Goal: Communication & Community: Answer question/provide support

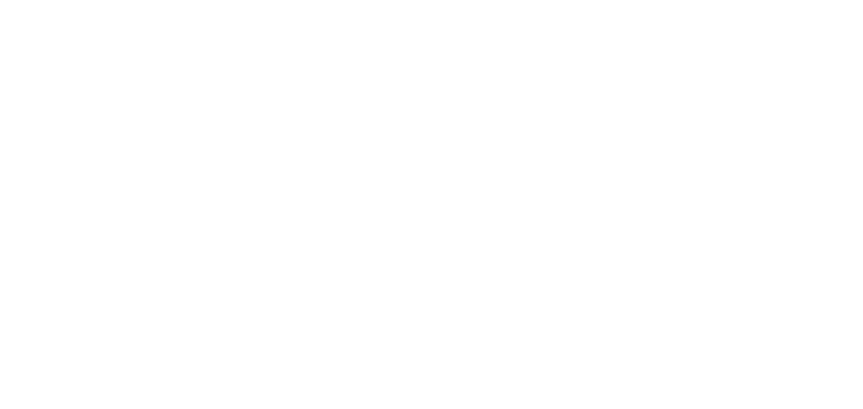
select select "message"
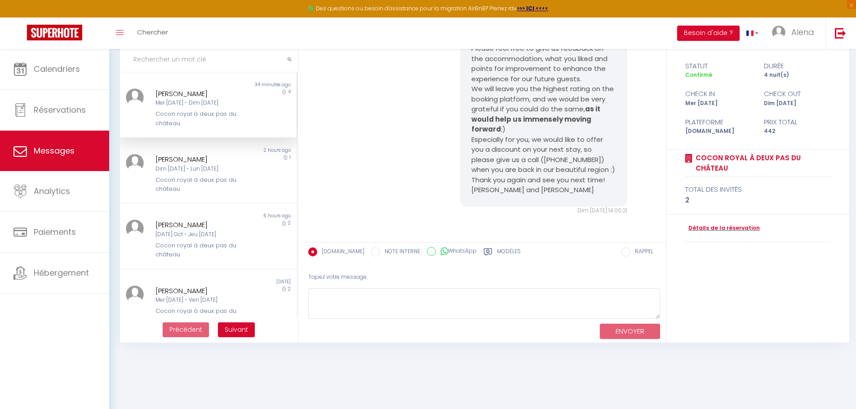
scroll to position [7077, 0]
click at [194, 105] on div "Mer [DATE] - Dim [DATE]" at bounding box center [200, 103] width 91 height 9
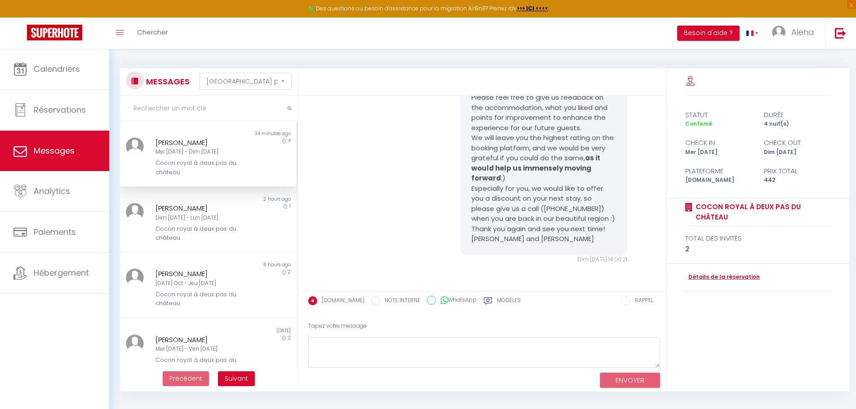
scroll to position [7347, 0]
click at [145, 148] on div at bounding box center [134, 158] width 29 height 40
click at [190, 225] on div "Cocon royal à deux pas du château" at bounding box center [200, 234] width 91 height 18
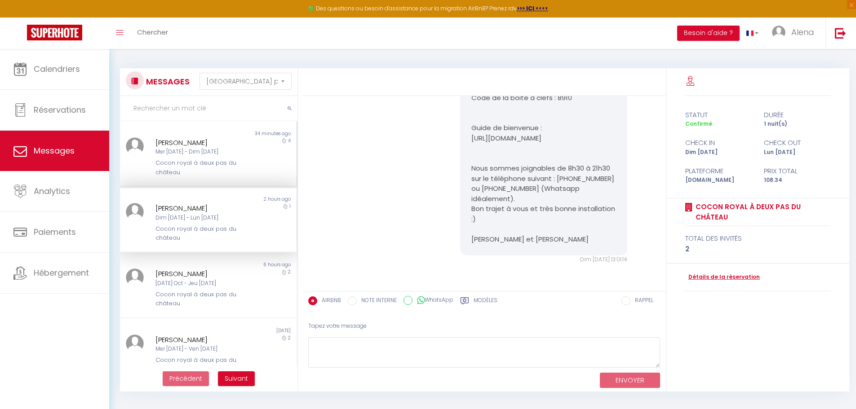
click at [217, 174] on div "Cocon royal à deux pas du château" at bounding box center [200, 168] width 91 height 18
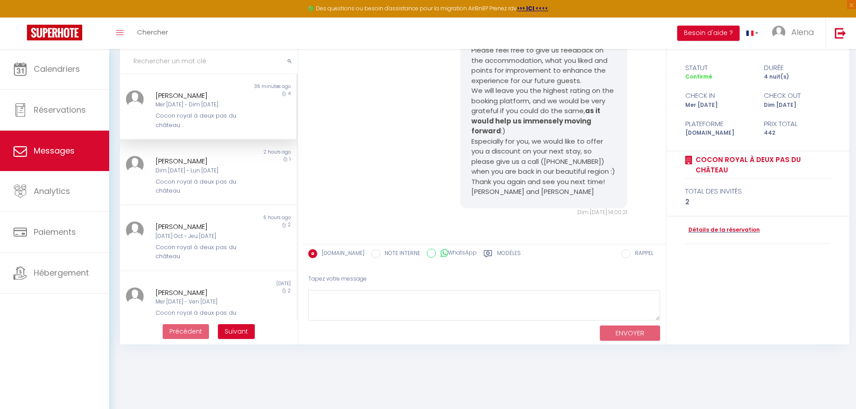
scroll to position [49, 0]
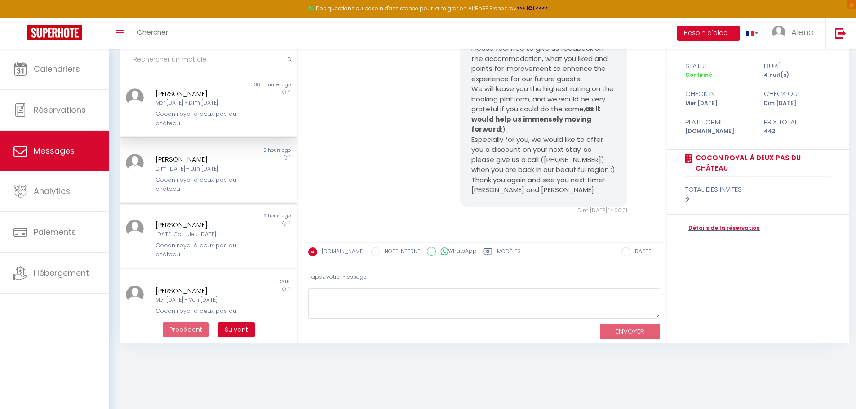
click at [209, 179] on div "Cocon royal à deux pas du château" at bounding box center [200, 185] width 91 height 18
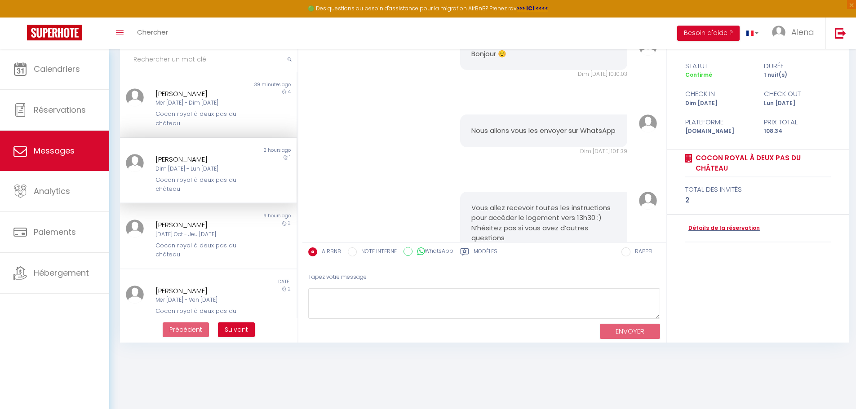
scroll to position [1079, 0]
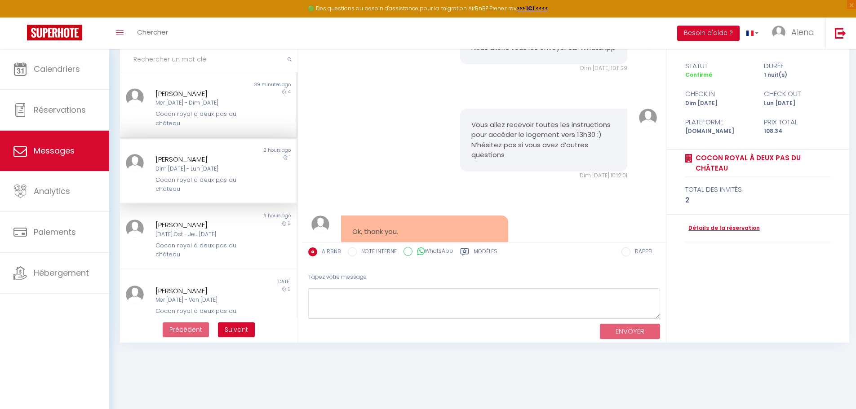
click at [170, 115] on div "Cocon royal à deux pas du château" at bounding box center [200, 119] width 91 height 18
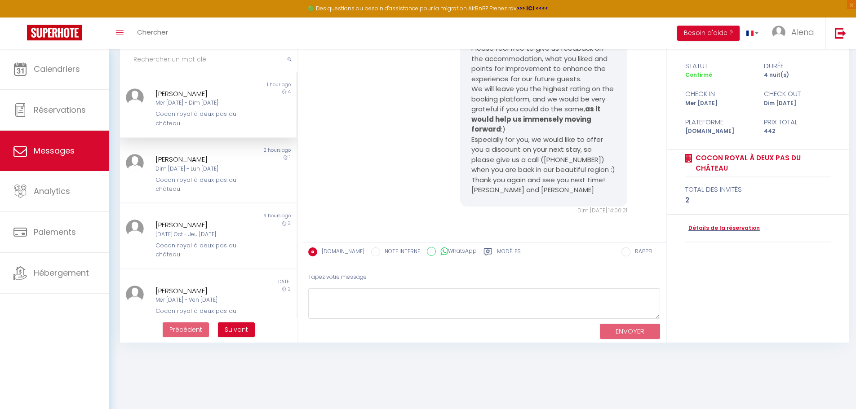
scroll to position [7347, 0]
